Goal: Information Seeking & Learning: Learn about a topic

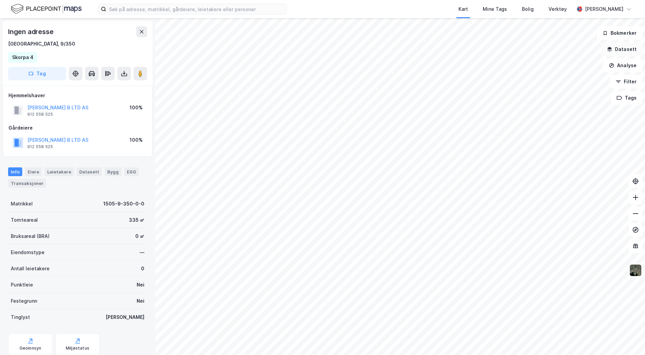
click at [611, 49] on icon "button" at bounding box center [610, 48] width 4 height 3
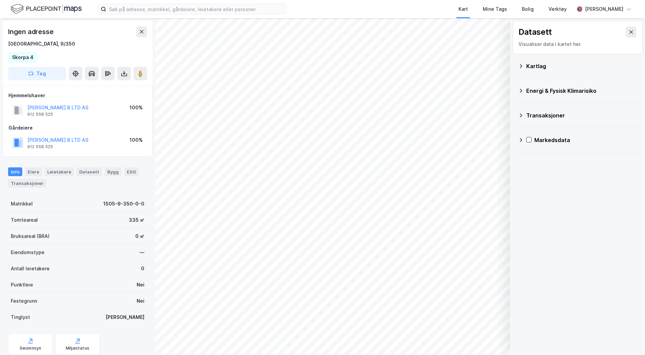
click at [525, 65] on div "Kartlag" at bounding box center [578, 66] width 119 height 16
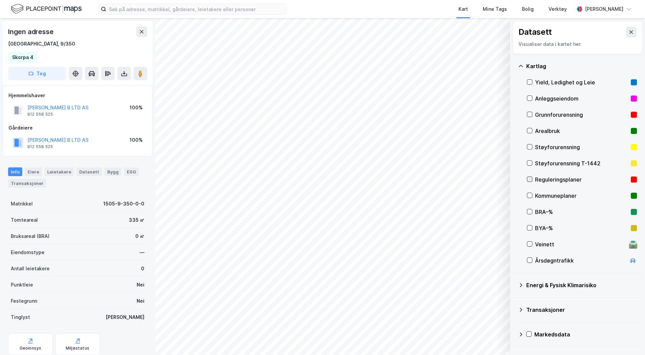
click at [529, 182] on div at bounding box center [529, 179] width 5 height 5
click at [531, 178] on icon at bounding box center [530, 179] width 5 height 5
click at [630, 32] on icon at bounding box center [632, 31] width 4 height 3
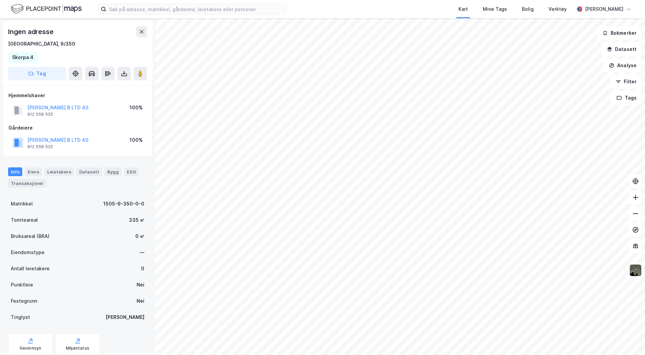
click at [634, 271] on img at bounding box center [636, 270] width 13 height 13
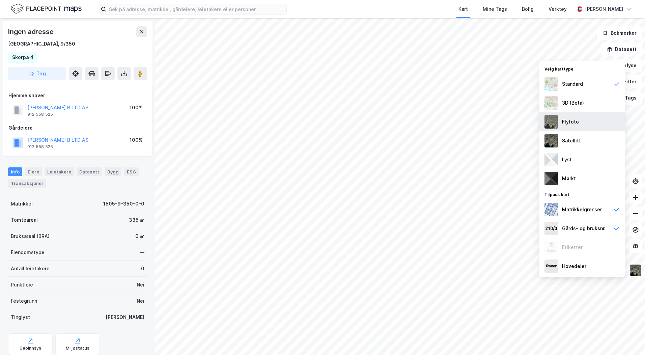
click at [563, 123] on div "Flyfoto" at bounding box center [570, 122] width 17 height 8
